Goal: Task Accomplishment & Management: Manage account settings

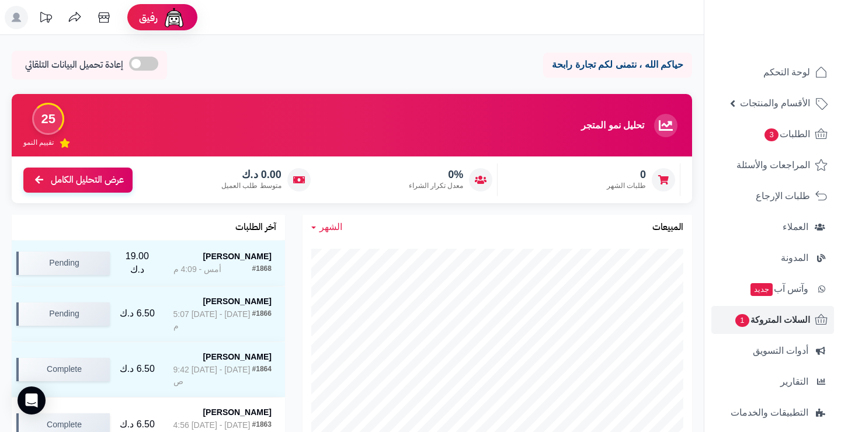
click at [792, 311] on link "السلات المتروكة 1" at bounding box center [772, 320] width 123 height 28
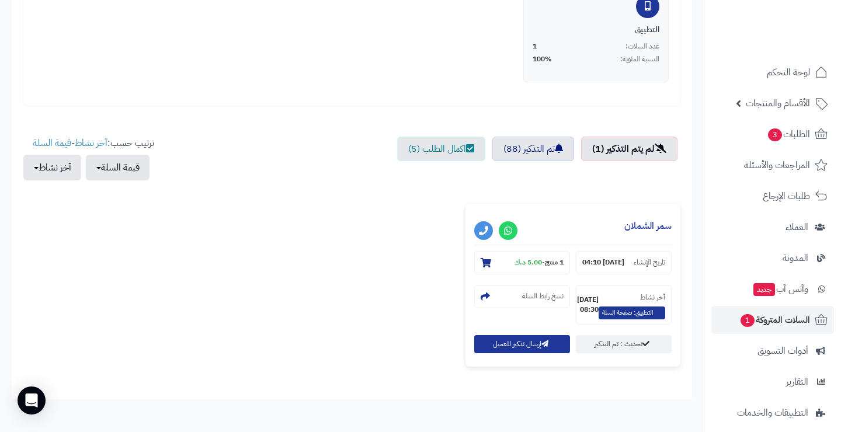
scroll to position [307, 0]
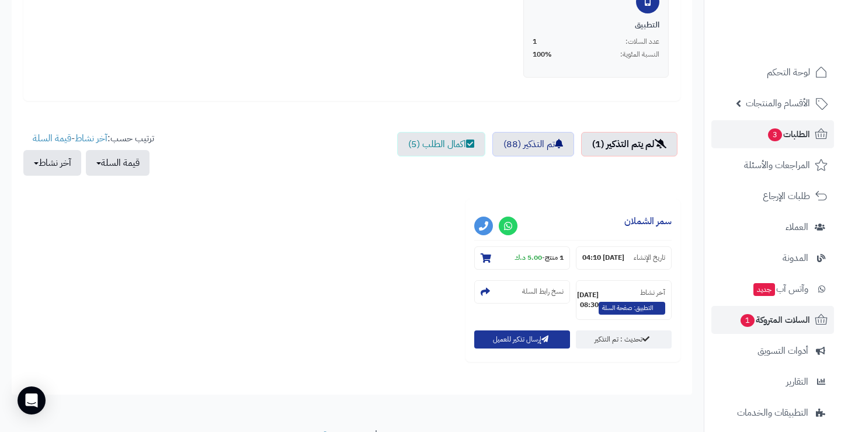
click at [751, 139] on link "الطلبات 3" at bounding box center [772, 134] width 123 height 28
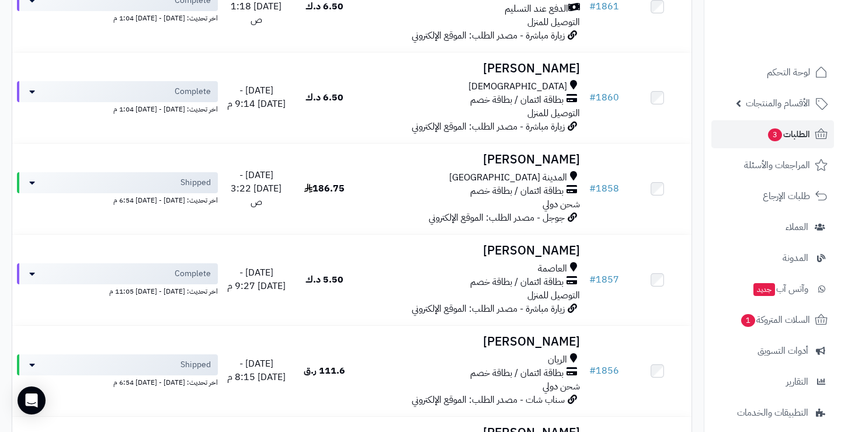
scroll to position [583, 0]
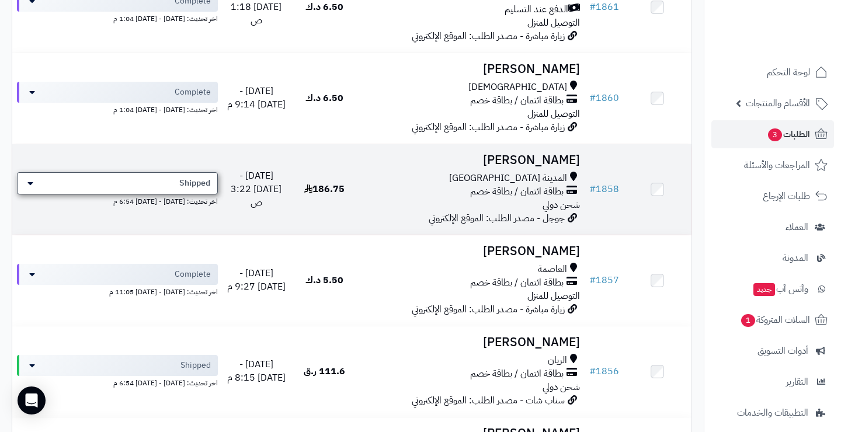
click at [186, 178] on span "Shipped" at bounding box center [194, 184] width 31 height 12
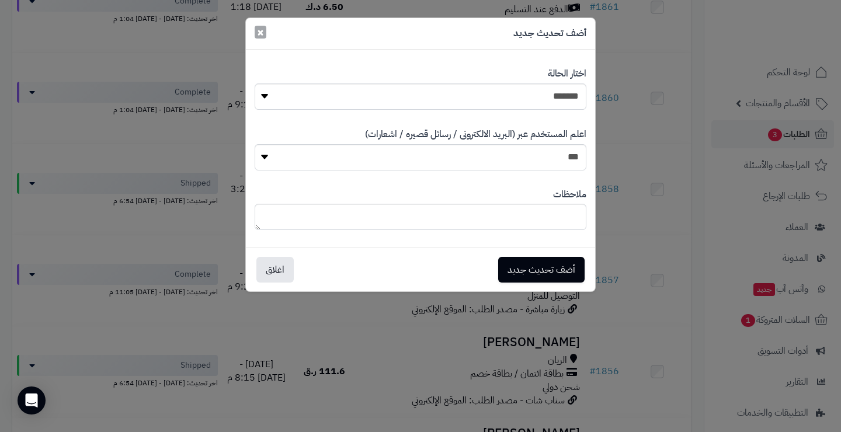
click at [262, 34] on span "×" at bounding box center [260, 32] width 7 height 18
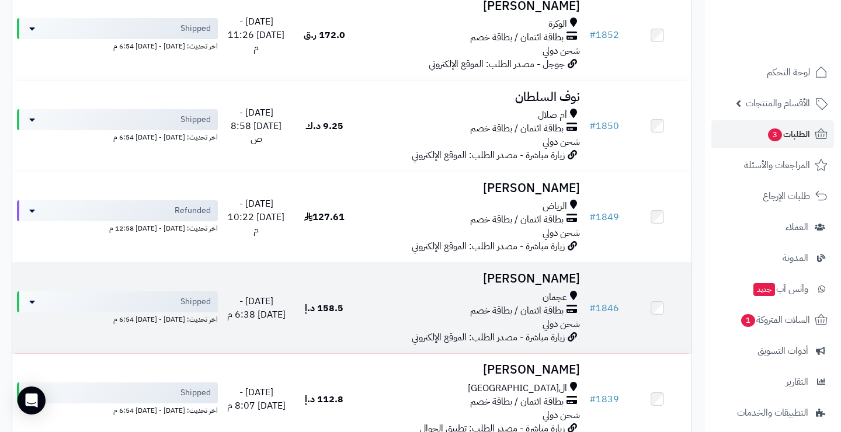
scroll to position [1096, 0]
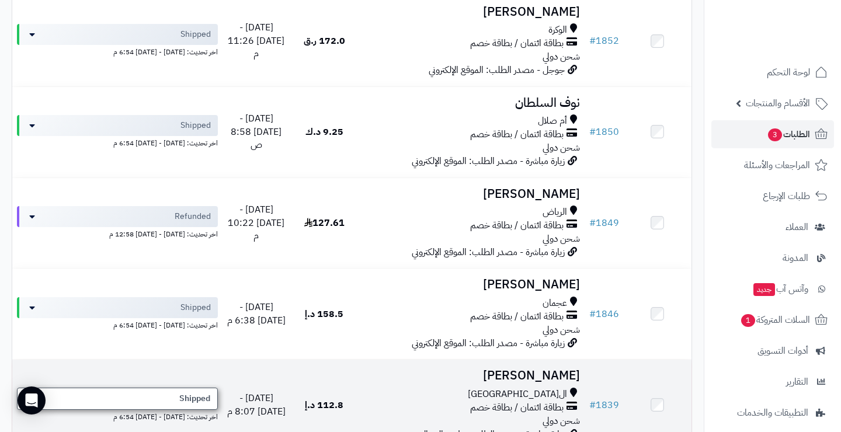
click at [199, 393] on span "Shipped" at bounding box center [194, 399] width 31 height 12
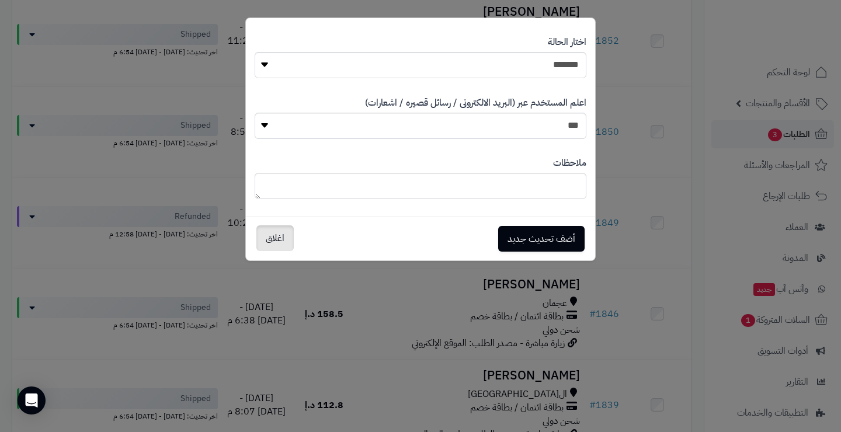
click at [280, 236] on button "اغلاق" at bounding box center [274, 238] width 37 height 26
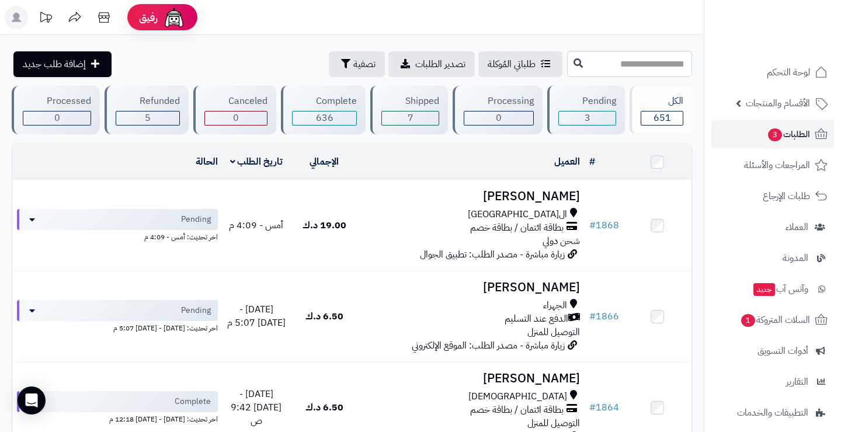
scroll to position [0, 0]
click at [398, 114] on div "7" at bounding box center [410, 118] width 57 height 13
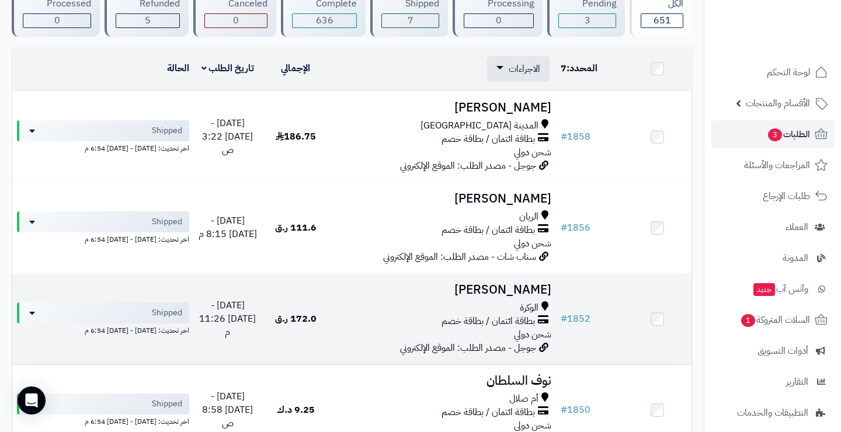
scroll to position [98, 0]
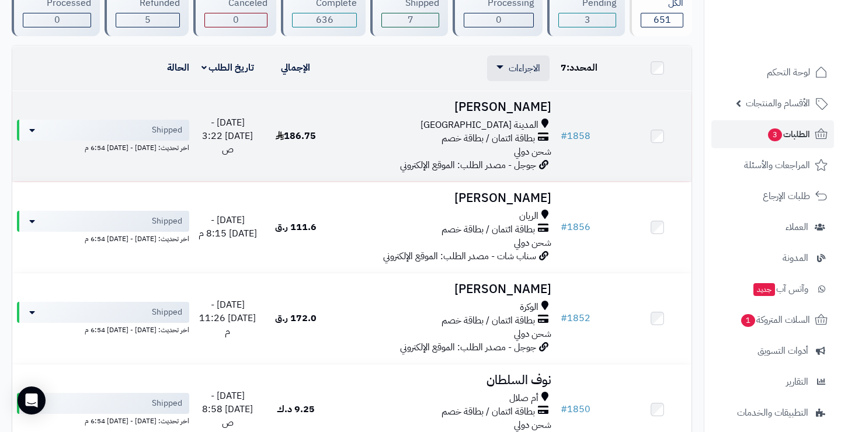
click at [450, 128] on div "المدينة [GEOGRAPHIC_DATA]" at bounding box center [442, 125] width 217 height 13
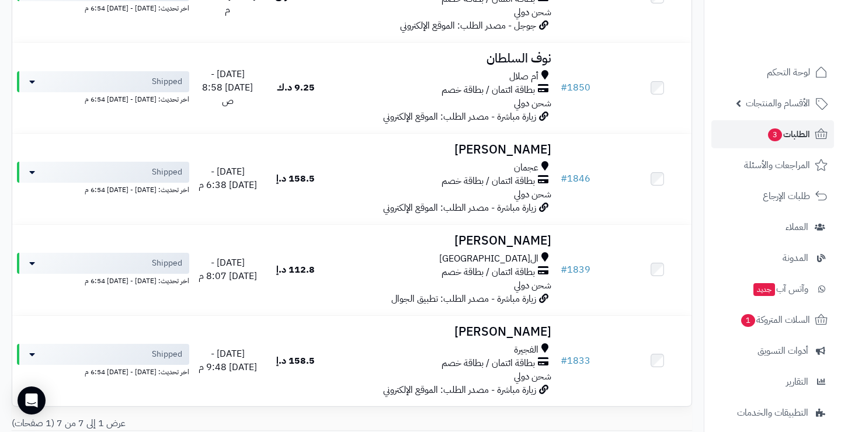
scroll to position [422, 0]
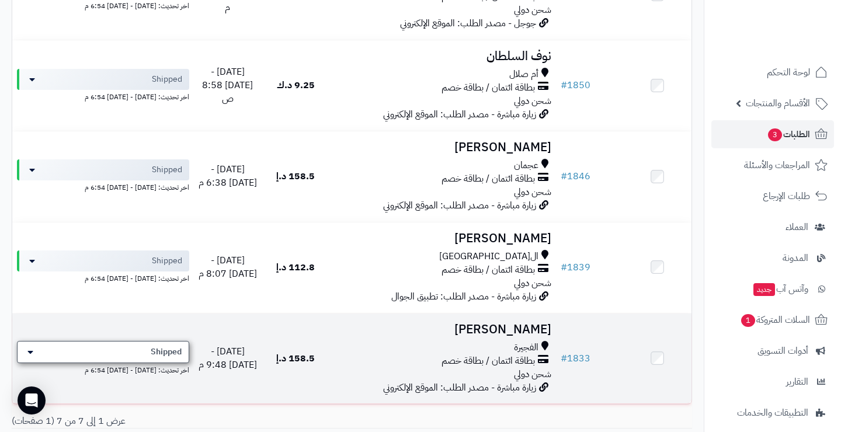
click at [152, 346] on span "Shipped" at bounding box center [166, 352] width 31 height 12
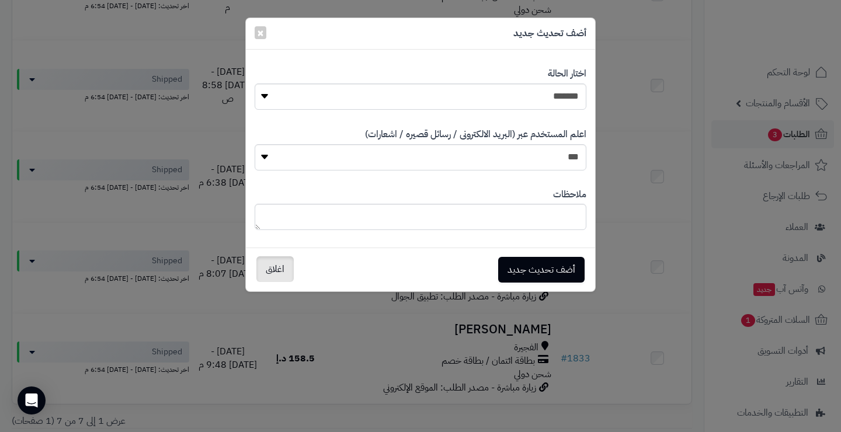
click at [286, 265] on button "اغلاق" at bounding box center [274, 269] width 37 height 26
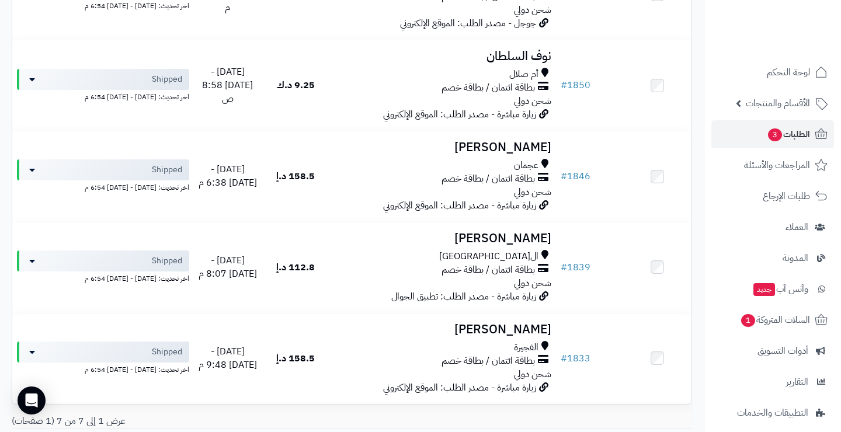
click at [458, 401] on div "# المحدد: 7 العميل الاجراءات تحديث حالة الطلبات تحضير الطلبات إصدار بوليصة الشح…" at bounding box center [352, 68] width 680 height 694
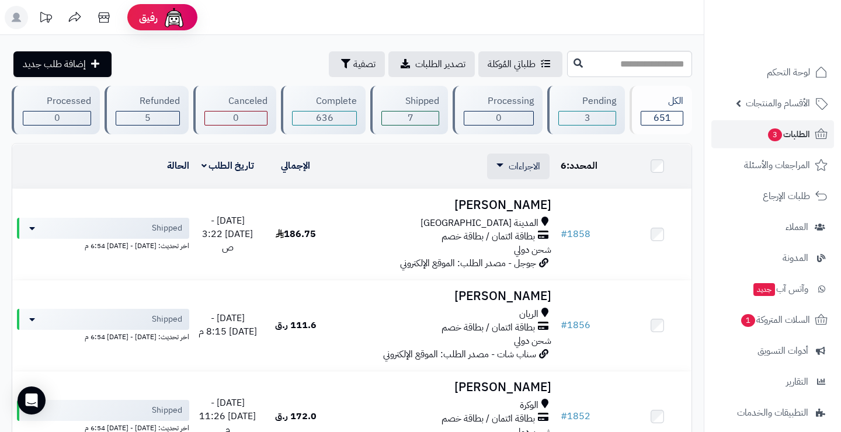
scroll to position [0, 0]
click at [504, 166] on link "الاجراءات" at bounding box center [518, 166] width 44 height 14
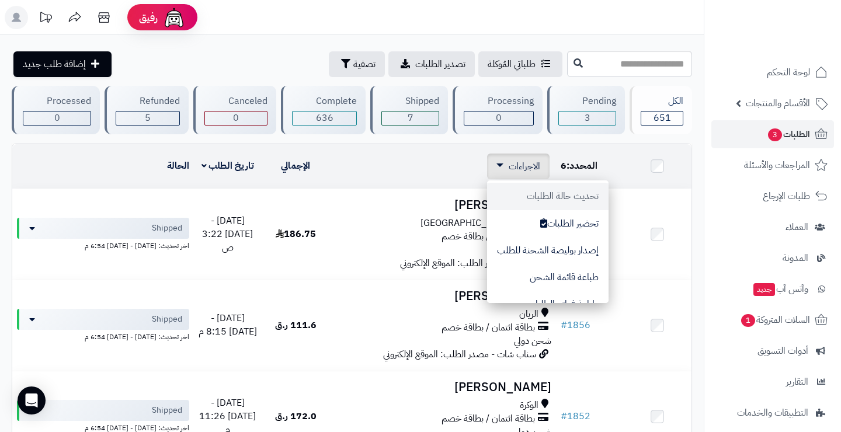
click at [551, 192] on button "تحديث حالة الطلبات" at bounding box center [547, 196] width 121 height 27
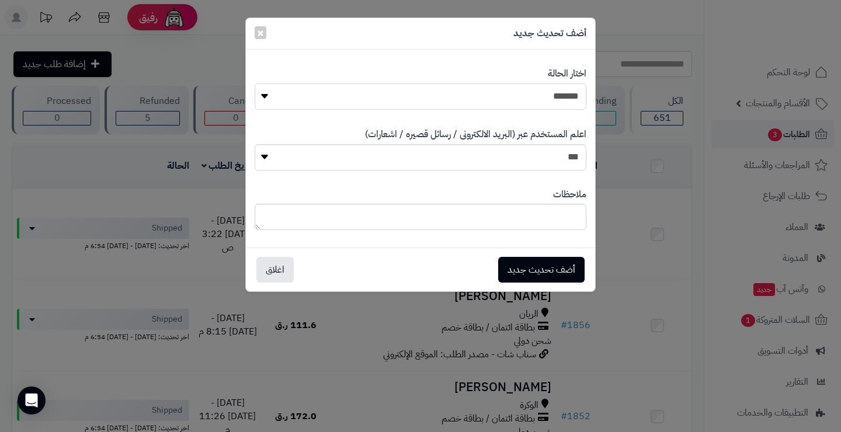
select select "*"
click at [510, 138] on label "اعلم المستخدم عبر (البريد الالكترونى / رسائل قصيره / اشعارات)" at bounding box center [475, 134] width 221 height 13
select select "*"
click at [527, 277] on button "أضف تحديث جديد" at bounding box center [541, 269] width 86 height 26
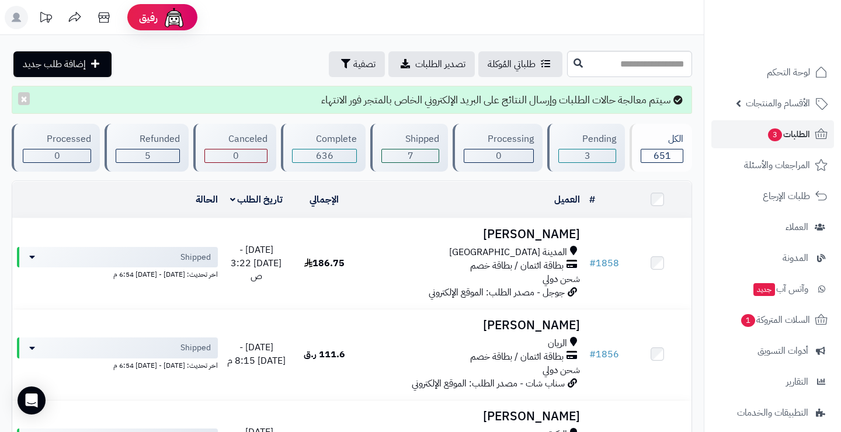
click at [431, 159] on div "7" at bounding box center [410, 156] width 57 height 13
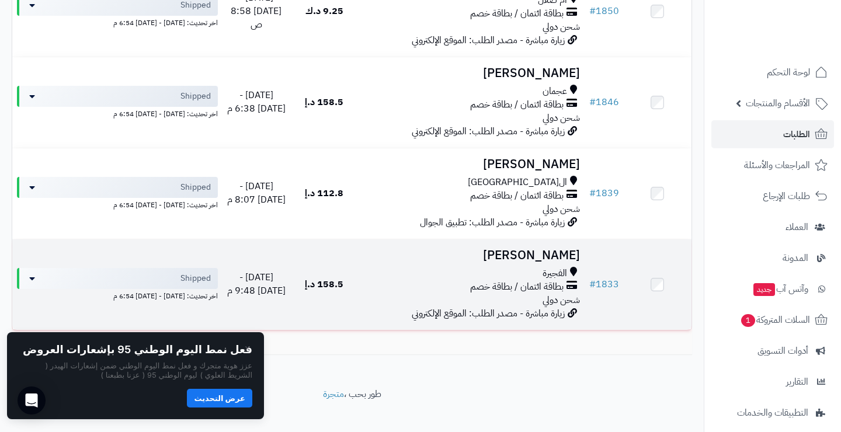
scroll to position [487, 0]
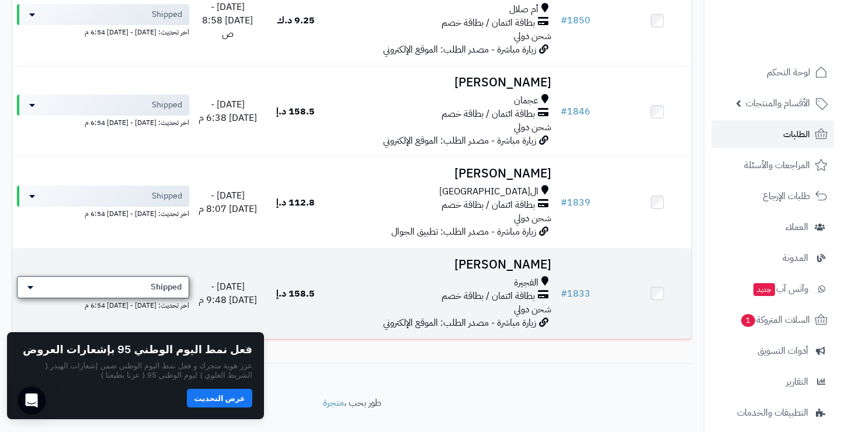
click at [183, 276] on div "Shipped" at bounding box center [103, 287] width 172 height 22
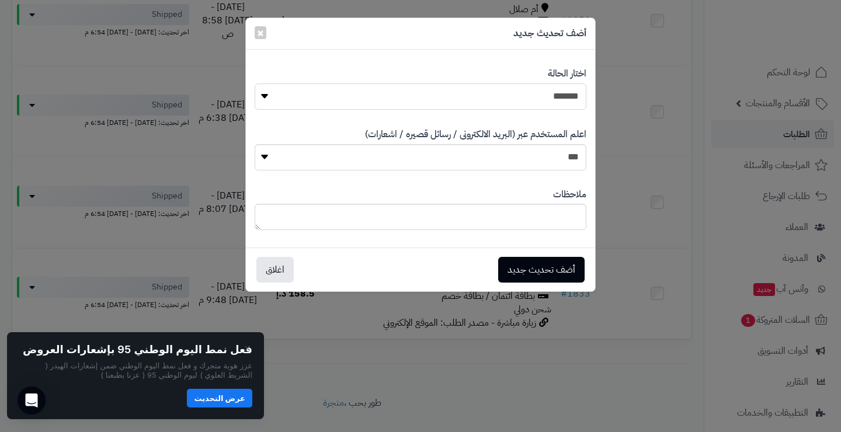
select select "*"
click at [546, 258] on button "أضف تحديث جديد" at bounding box center [541, 269] width 86 height 26
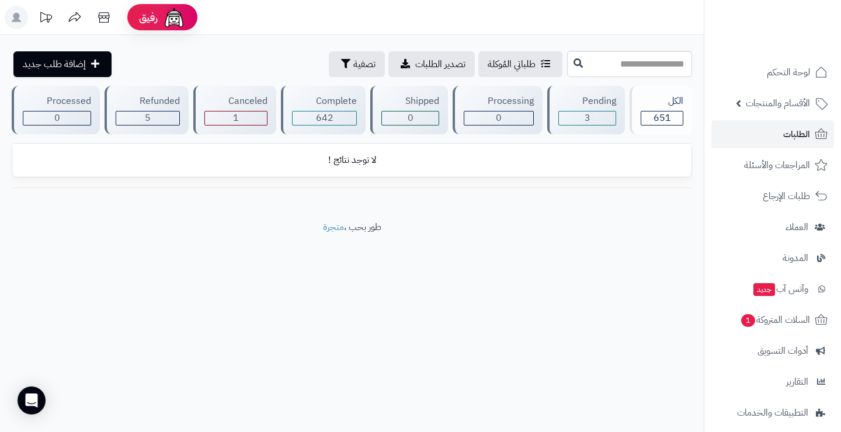
click at [597, 116] on div "3" at bounding box center [587, 118] width 57 height 13
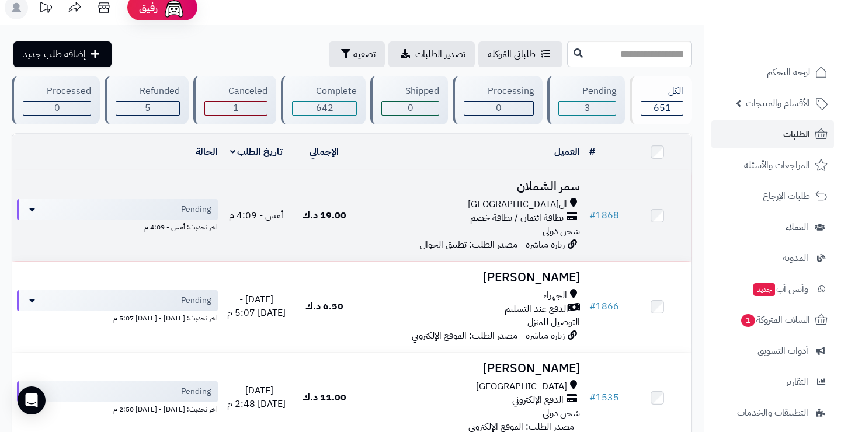
scroll to position [21, 0]
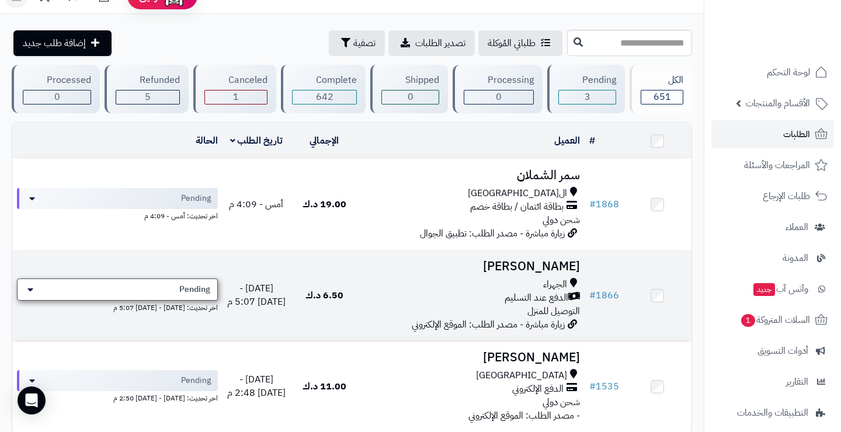
click at [206, 291] on span "Pending" at bounding box center [194, 290] width 31 height 12
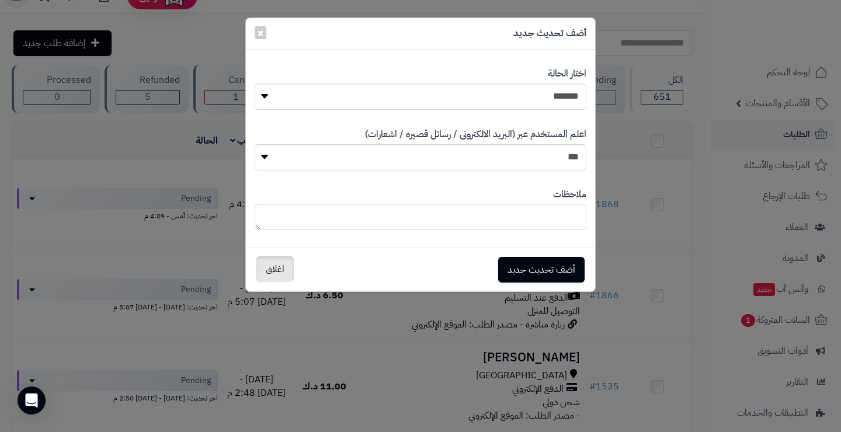
click at [284, 276] on button "اغلاق" at bounding box center [274, 269] width 37 height 26
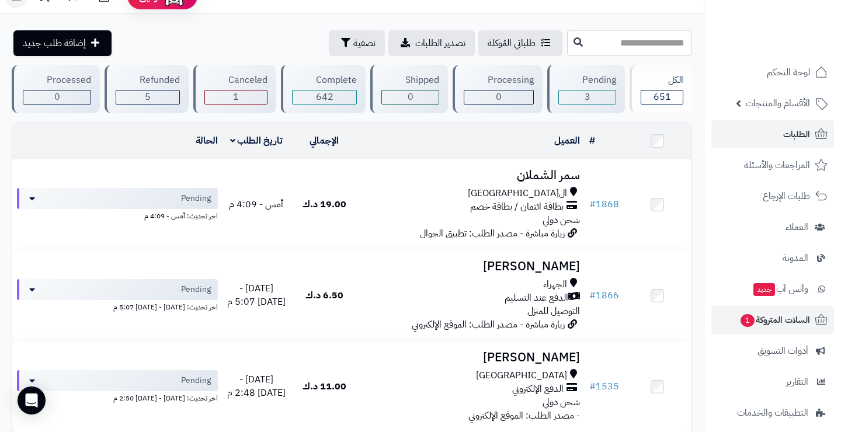
click at [753, 319] on span "السلات المتروكة 1" at bounding box center [774, 320] width 71 height 16
